Goal: Find specific page/section: Find specific page/section

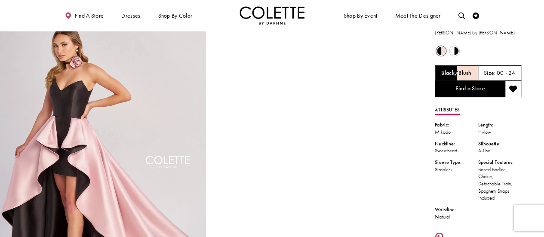
scroll to position [18, 0]
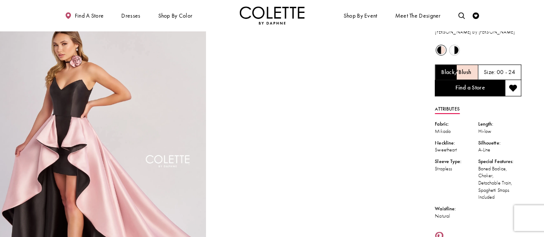
click at [123, 130] on img "Full size Style CL8695 Colette by Daphne #0 default Black/Blush frontface verti…" at bounding box center [103, 167] width 206 height 309
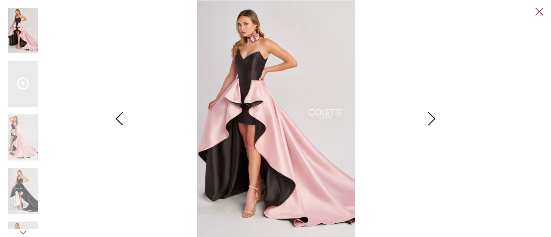
click at [537, 12] on link "Close" at bounding box center [539, 12] width 8 height 8
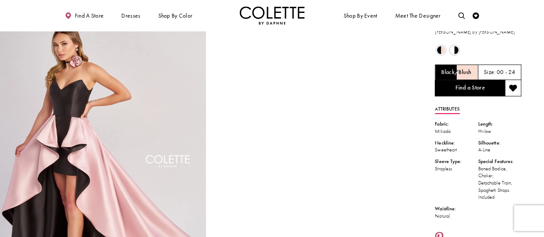
click at [268, 17] on img "Visit Home Page" at bounding box center [272, 15] width 65 height 18
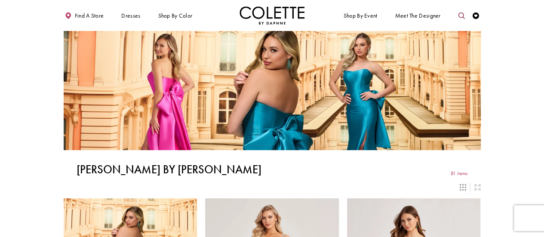
click at [460, 15] on icon "Toggle search" at bounding box center [462, 15] width 6 height 6
click at [418, 15] on input "Search" at bounding box center [428, 16] width 78 height 10
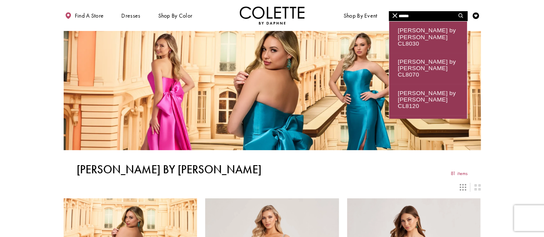
type input "******"
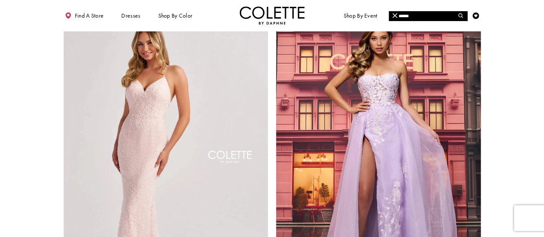
scroll to position [1248, 0]
